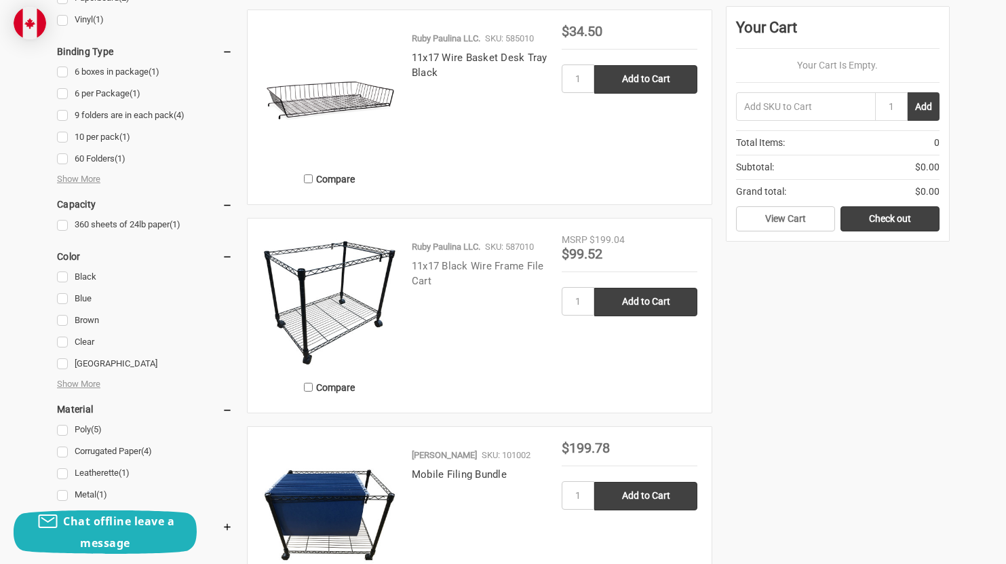
click at [446, 260] on link "11x17 Black Wire Frame File Cart" at bounding box center [478, 274] width 132 height 28
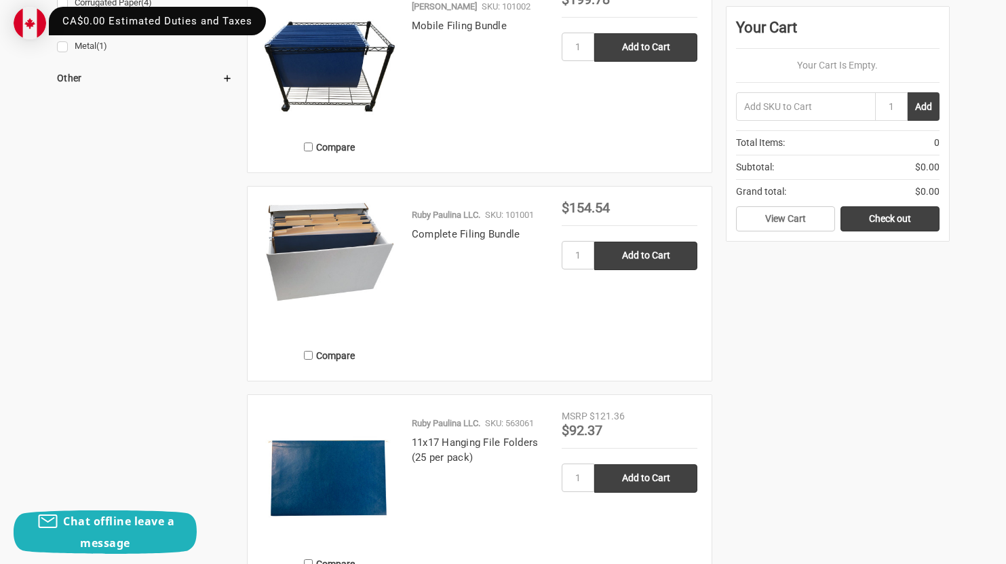
scroll to position [1115, 0]
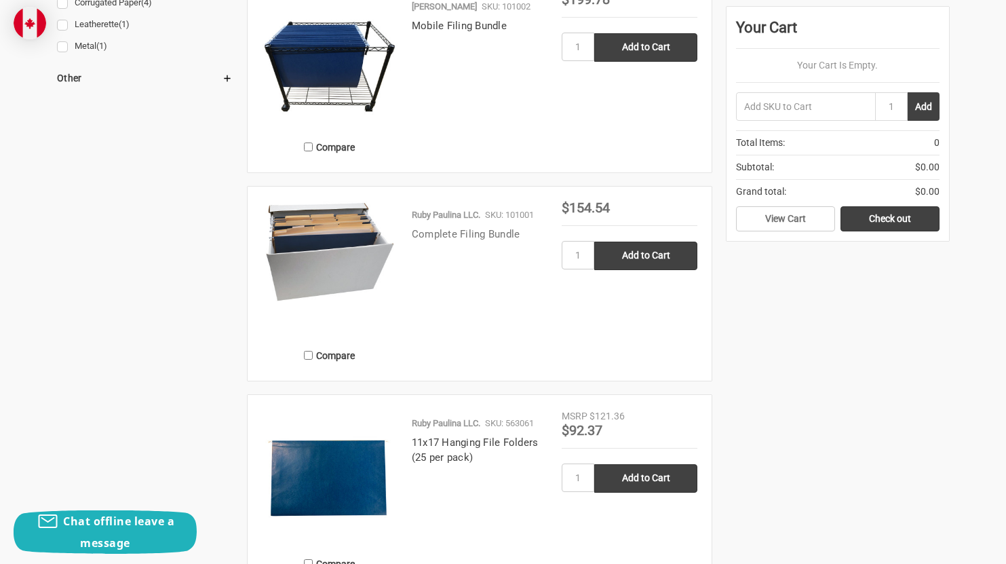
click at [456, 228] on link "Complete Filing Bundle" at bounding box center [466, 234] width 109 height 12
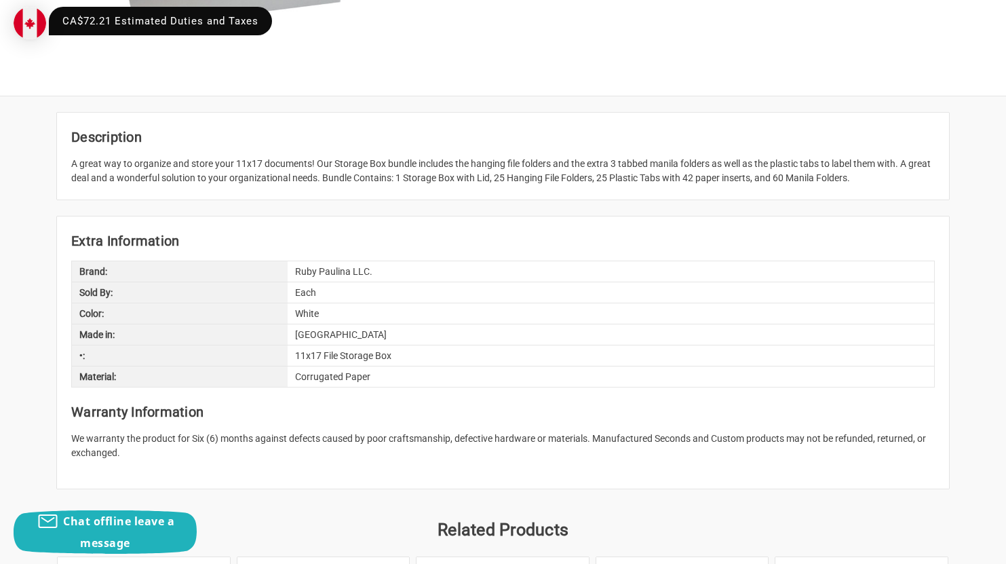
scroll to position [463, 0]
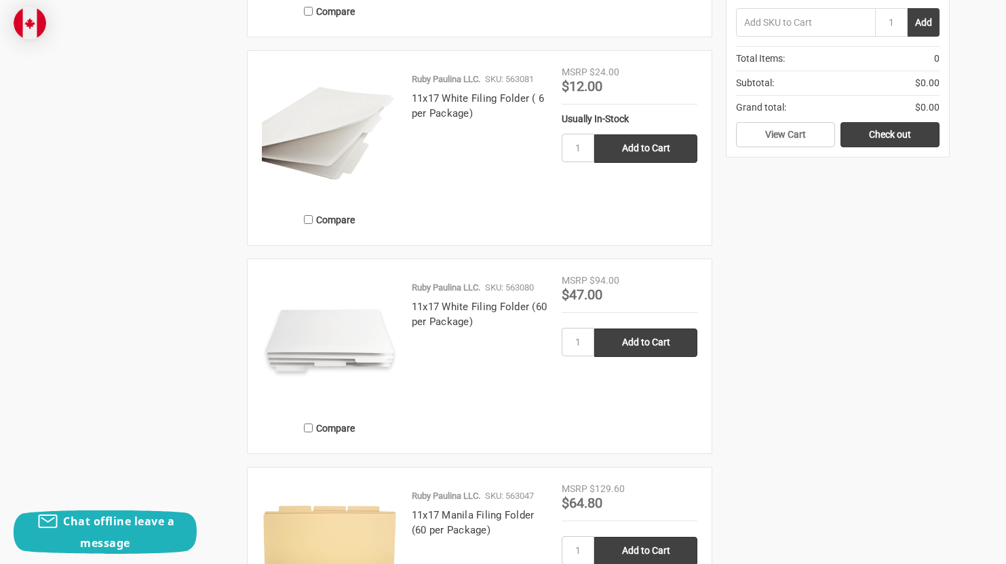
scroll to position [1493, 0]
